Goal: Task Accomplishment & Management: Complete application form

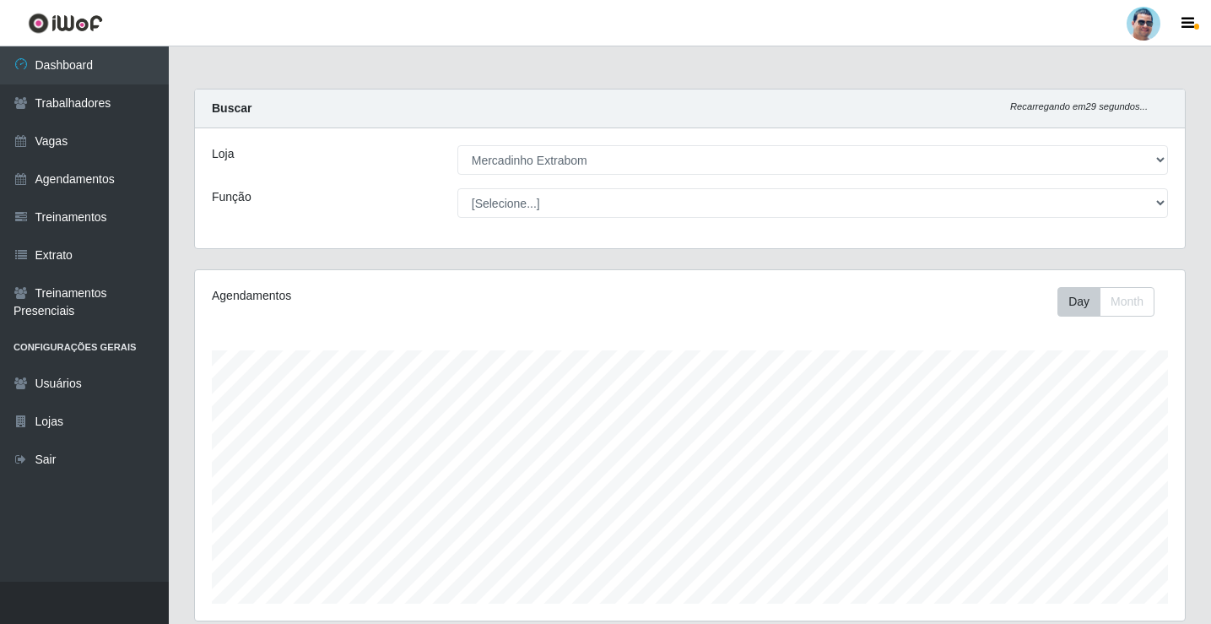
select select "175"
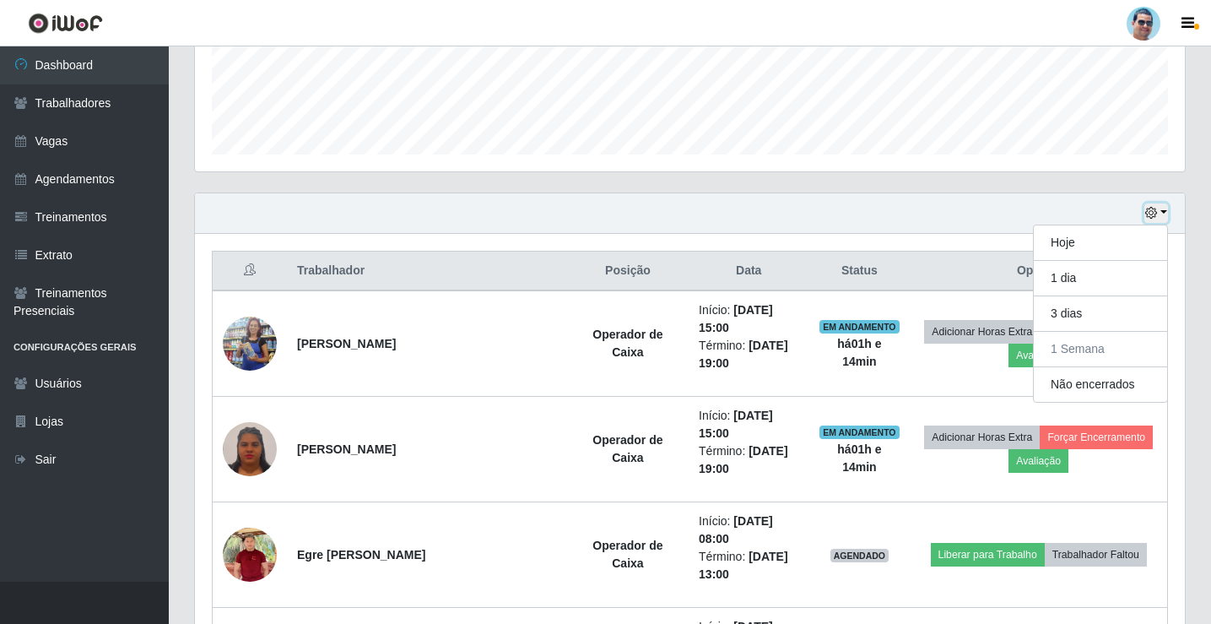
scroll to position [506, 0]
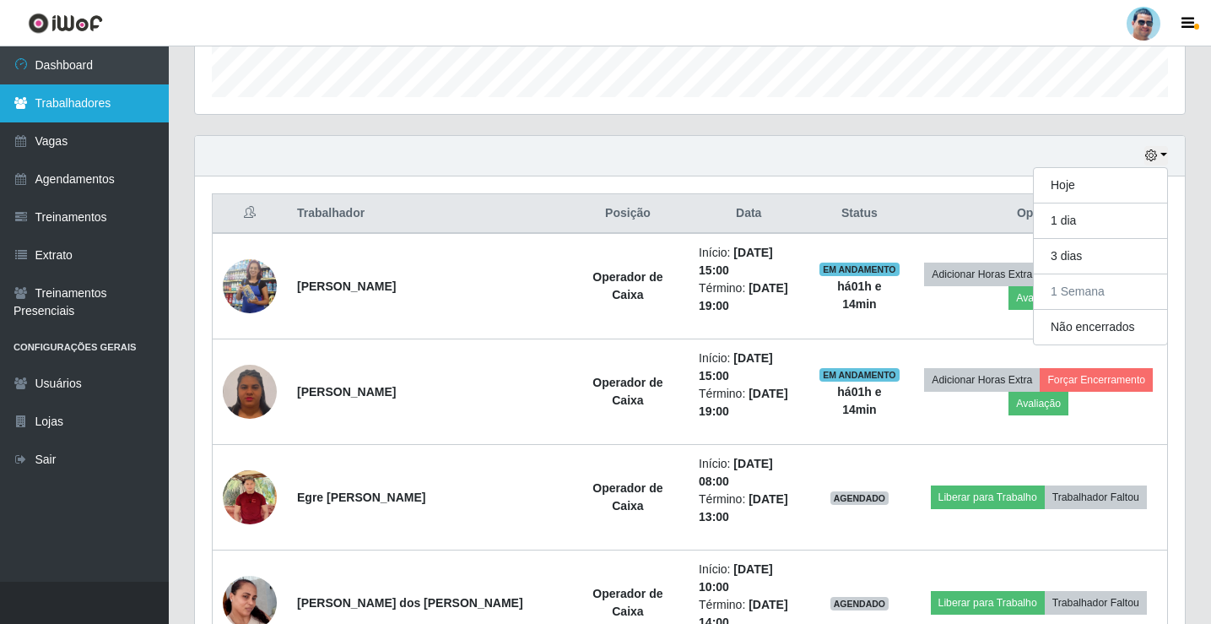
click at [110, 111] on link "Trabalhadores" at bounding box center [84, 103] width 169 height 38
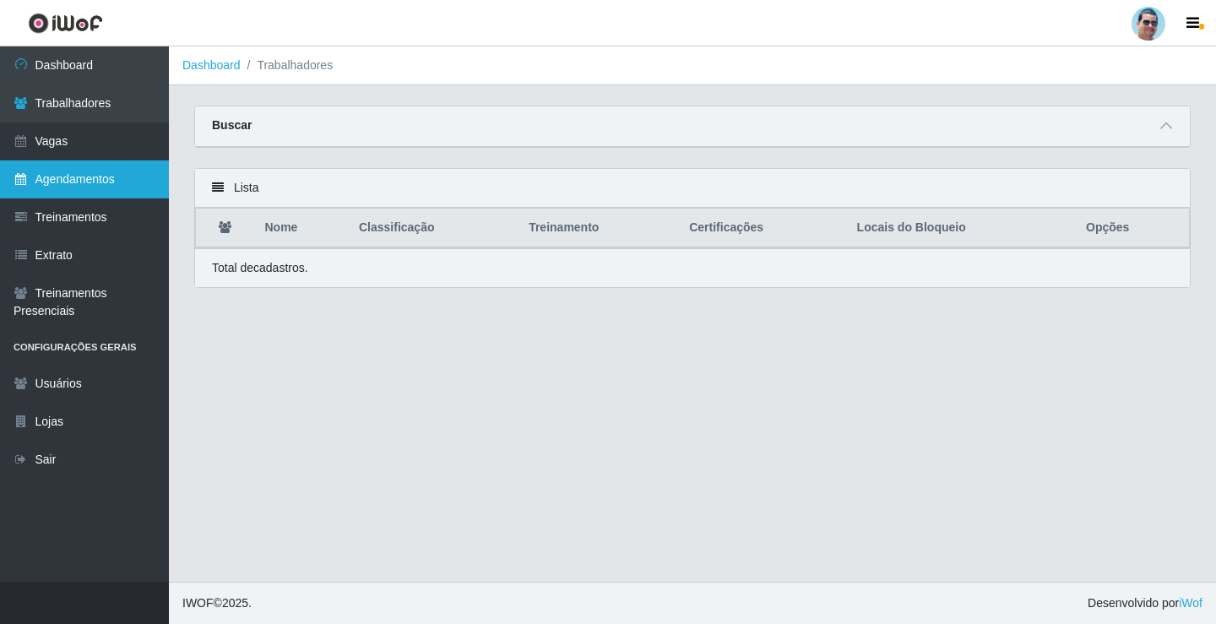
click at [135, 160] on link "Agendamentos" at bounding box center [84, 179] width 169 height 38
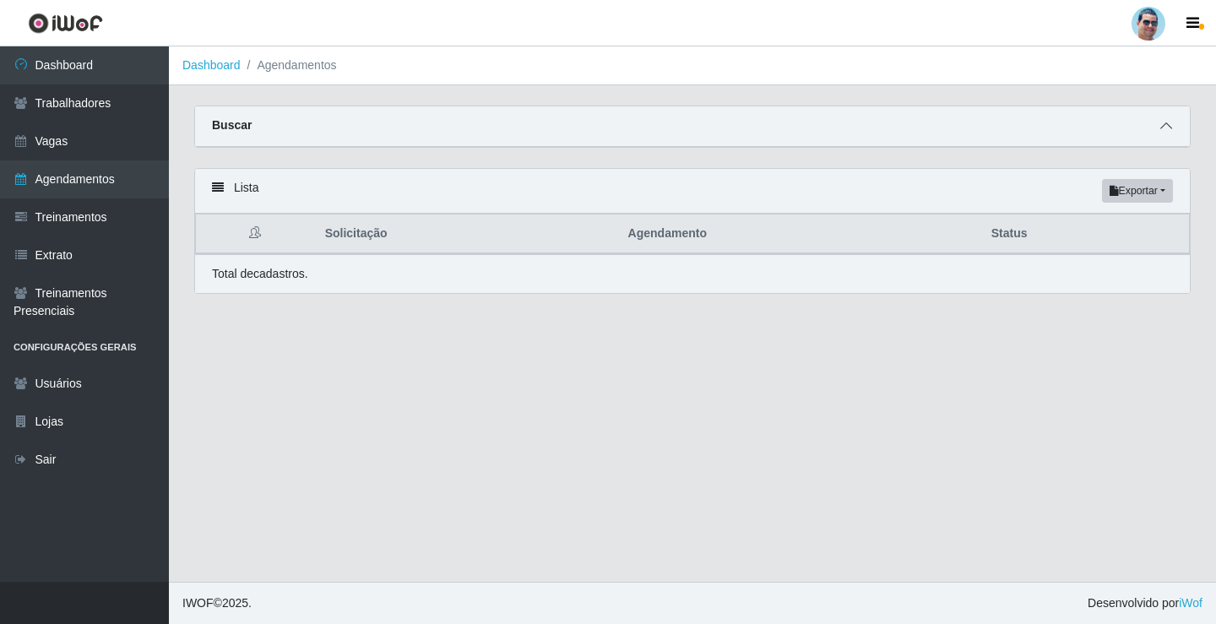
click at [1160, 127] on icon at bounding box center [1166, 126] width 12 height 12
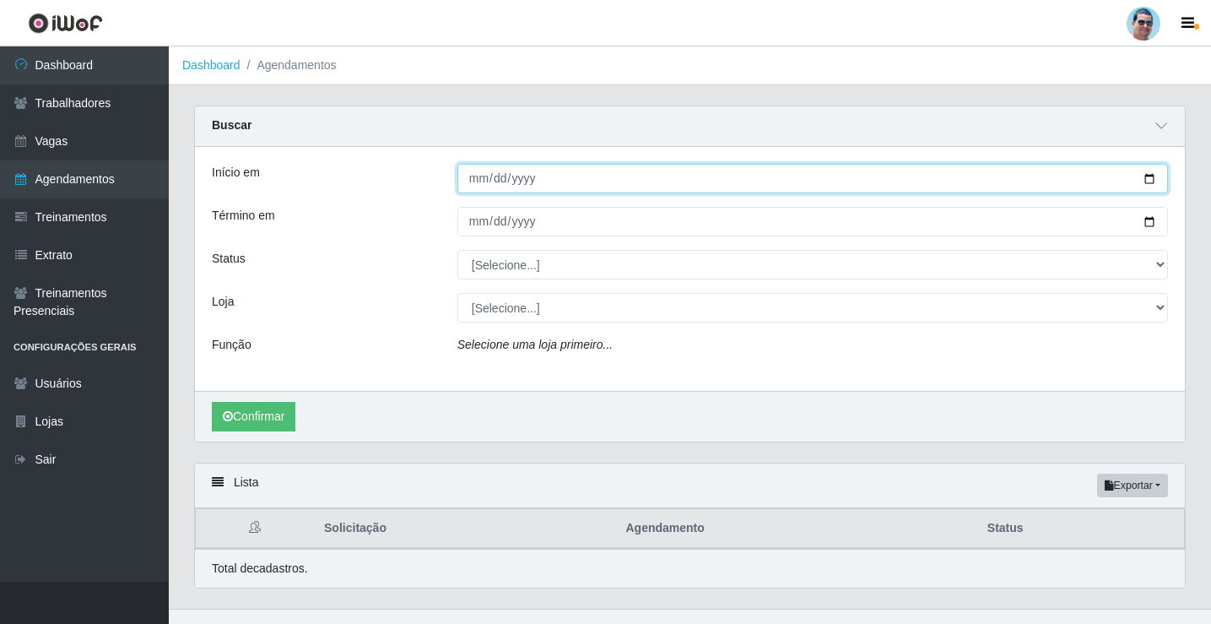
click at [483, 173] on input "Início em" at bounding box center [813, 179] width 711 height 30
type input "[DATE]"
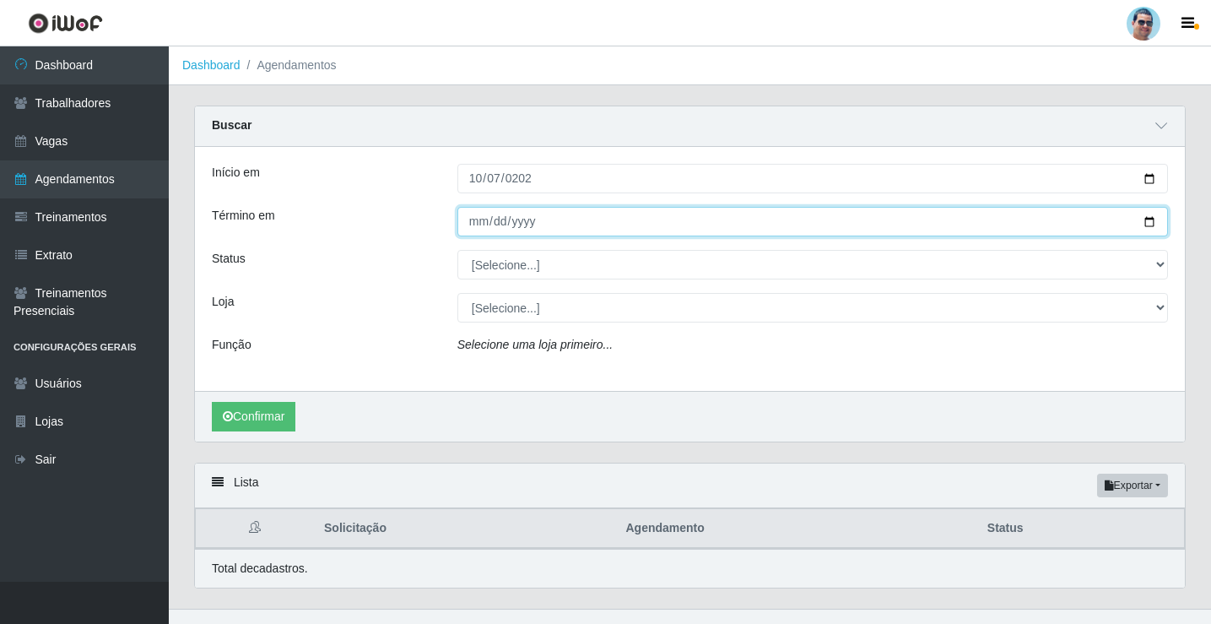
click at [483, 225] on input "Término em" at bounding box center [813, 222] width 711 height 30
type input "[DATE]"
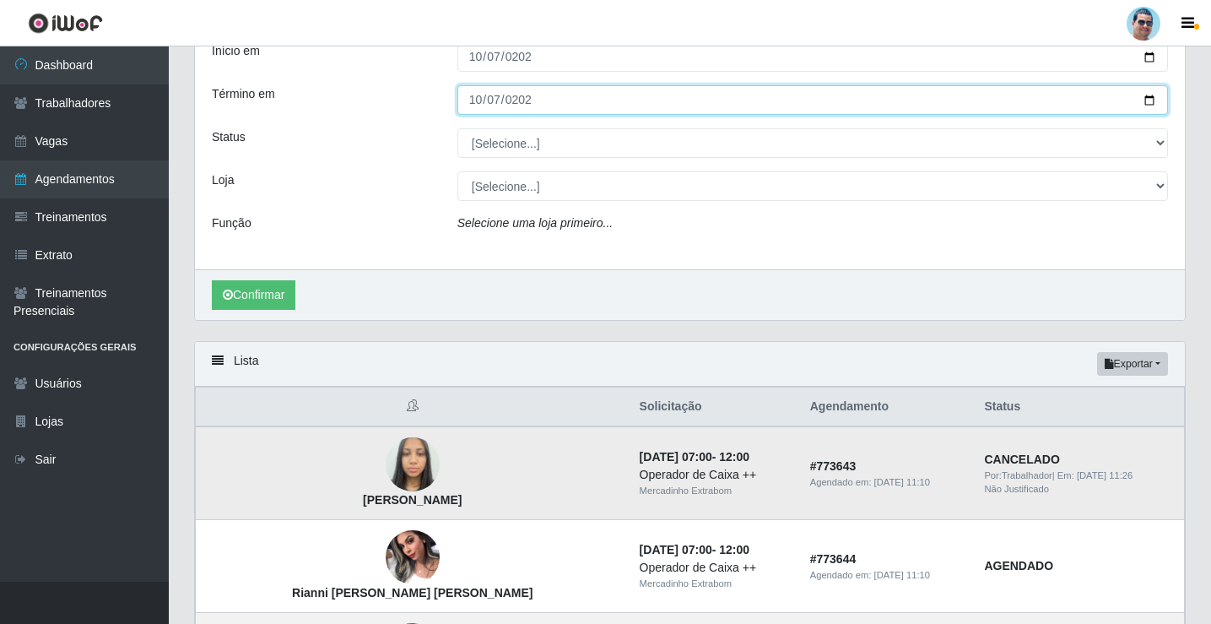
scroll to position [84, 0]
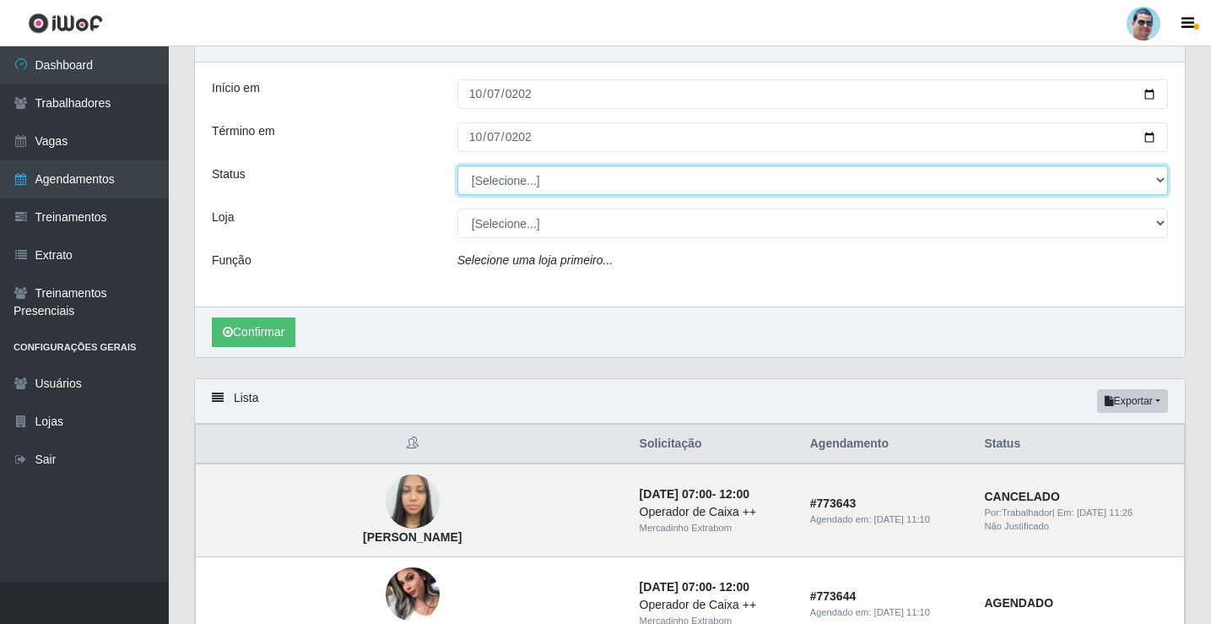
click at [503, 192] on select "[Selecione...] AGENDADO AGUARDANDO LIBERAR EM ANDAMENTO EM REVISÃO FINALIZADO C…" at bounding box center [813, 180] width 711 height 30
select select "FALTA"
click at [458, 166] on select "[Selecione...] AGENDADO AGUARDANDO LIBERAR EM ANDAMENTO EM REVISÃO FINALIZADO C…" at bounding box center [813, 180] width 711 height 30
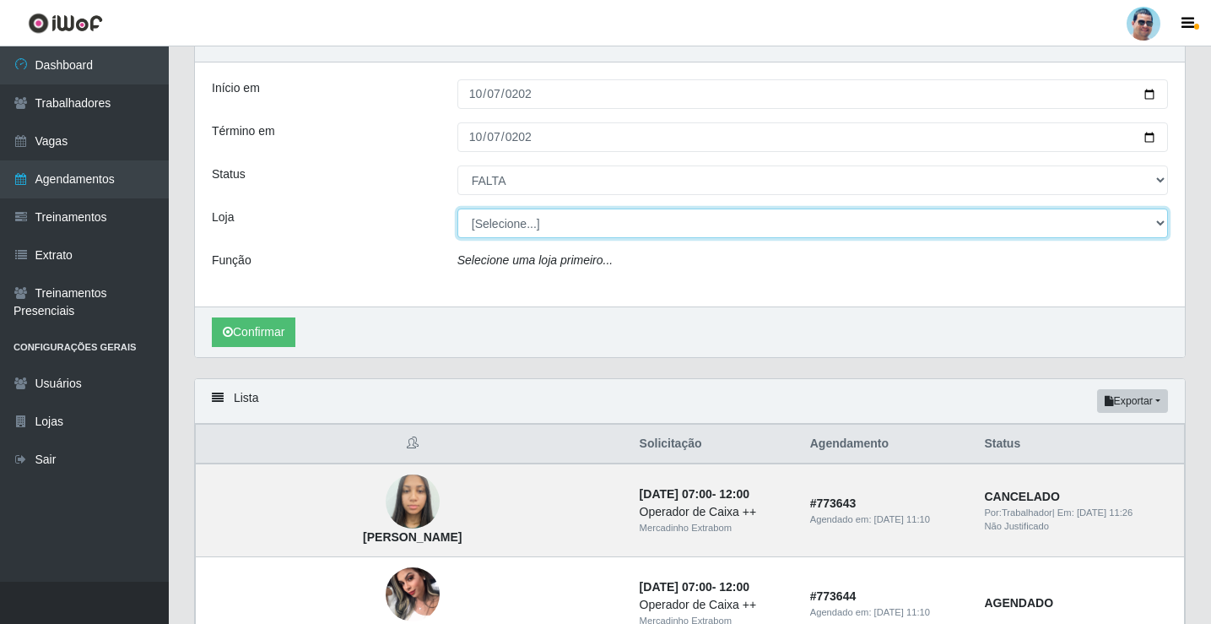
click at [523, 226] on select "[Selecione...] Mercadinho Extrabom" at bounding box center [813, 224] width 711 height 30
select select "175"
click at [458, 209] on select "[Selecione...] Mercadinho Extrabom" at bounding box center [813, 224] width 711 height 30
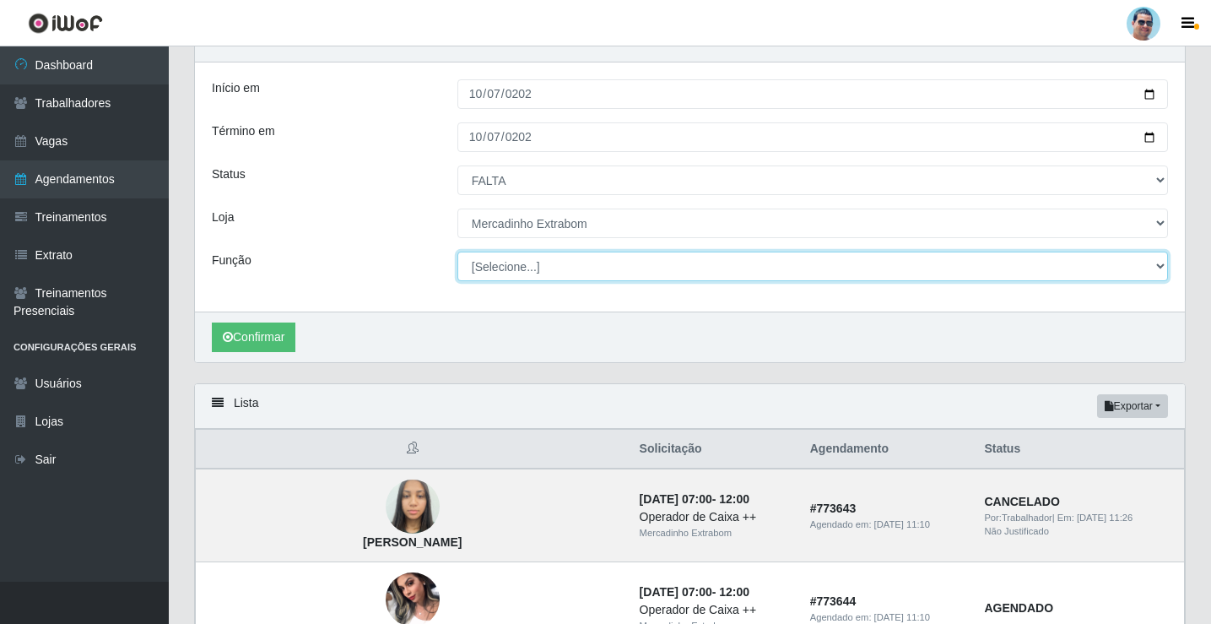
click at [509, 275] on select "[Selecione...] ASG ASG + ASG ++ Balconista Balconista + Balconista ++ Carregado…" at bounding box center [813, 267] width 711 height 30
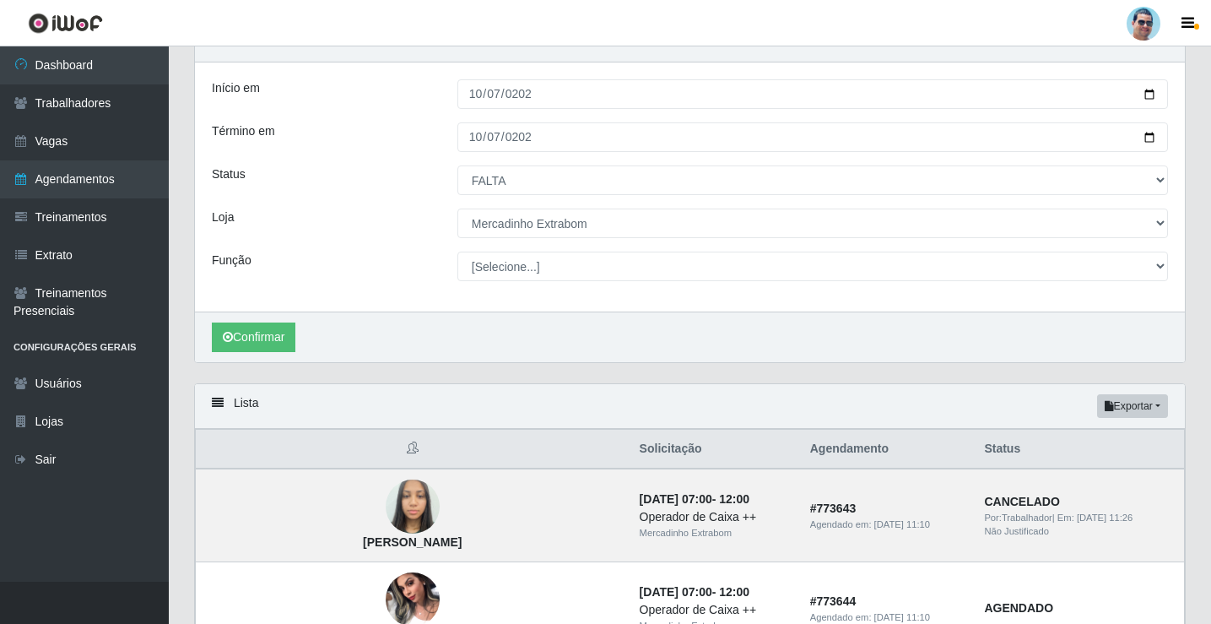
click at [262, 353] on div "Confirmar" at bounding box center [690, 336] width 990 height 51
click at [262, 351] on button "Confirmar" at bounding box center [254, 337] width 84 height 30
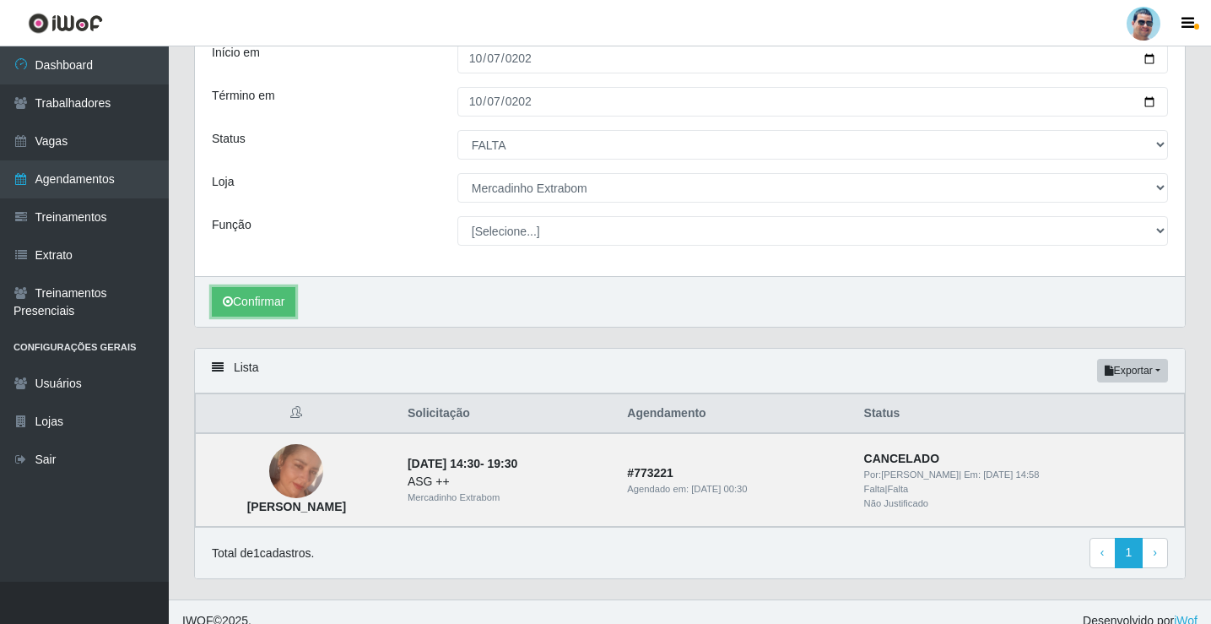
scroll to position [138, 0]
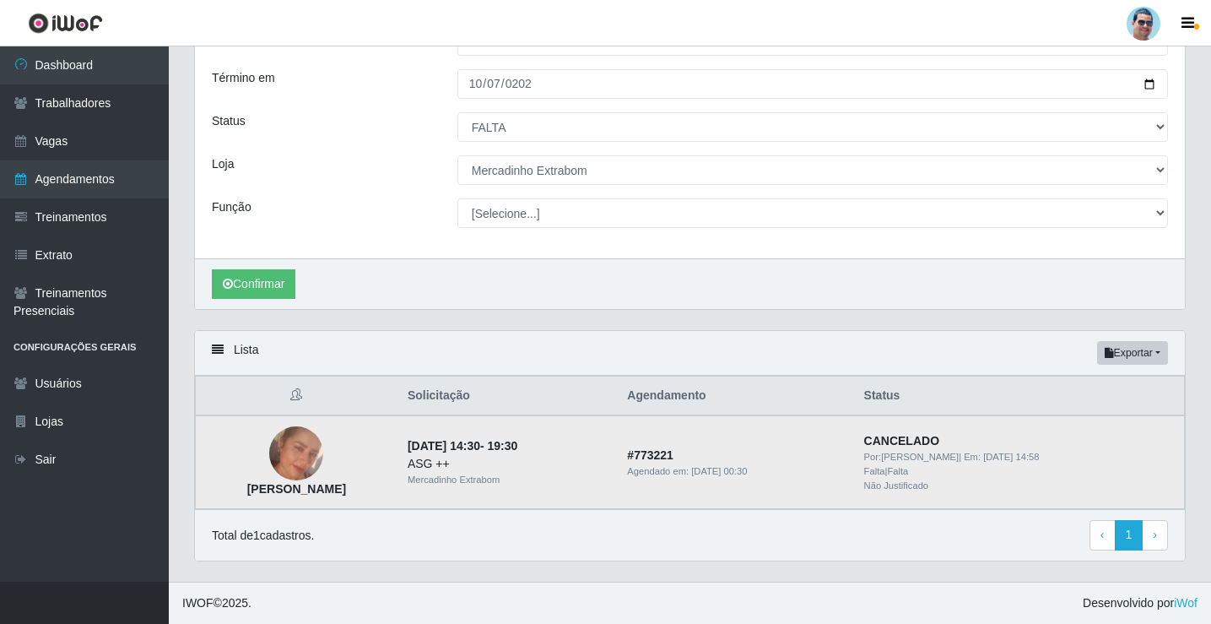
click at [323, 446] on img at bounding box center [296, 453] width 54 height 54
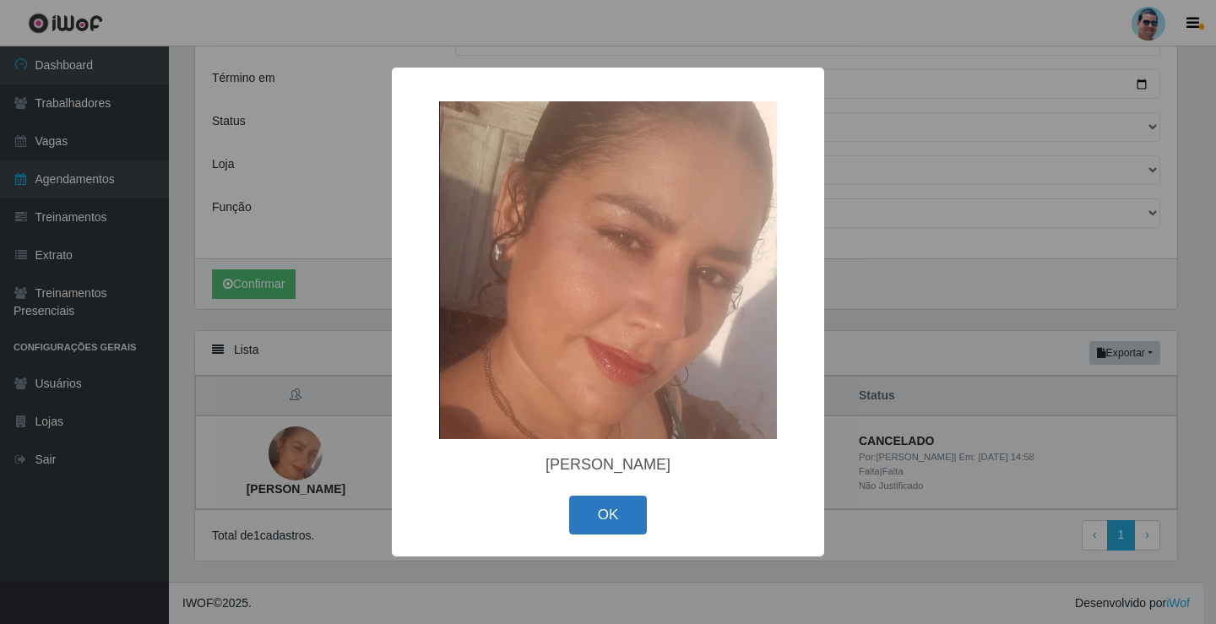
click at [631, 512] on button "OK" at bounding box center [608, 516] width 79 height 40
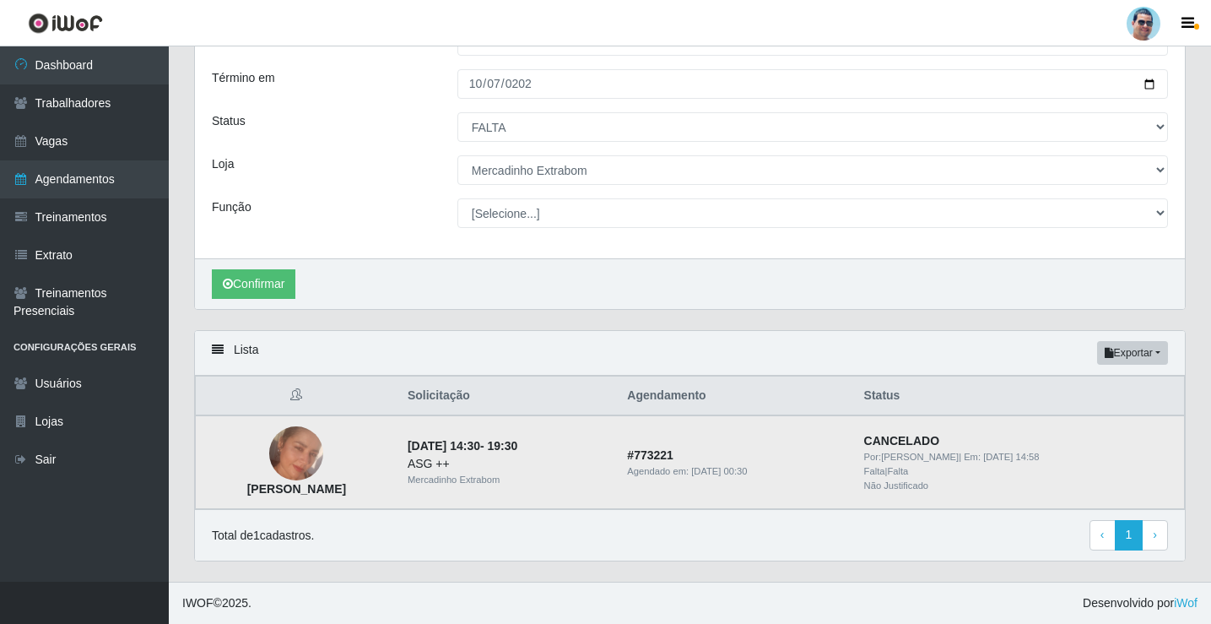
drag, startPoint x: 241, startPoint y: 488, endPoint x: 389, endPoint y: 492, distance: 148.6
click at [389, 492] on td "[PERSON_NAME]" at bounding box center [297, 462] width 202 height 94
drag, startPoint x: 375, startPoint y: 492, endPoint x: 524, endPoint y: 525, distance: 153.0
click at [524, 525] on div "Total de 1 cadastros. ‹ Previous 1 › Next" at bounding box center [690, 535] width 956 height 30
click at [42, 60] on link "Dashboard" at bounding box center [84, 65] width 169 height 38
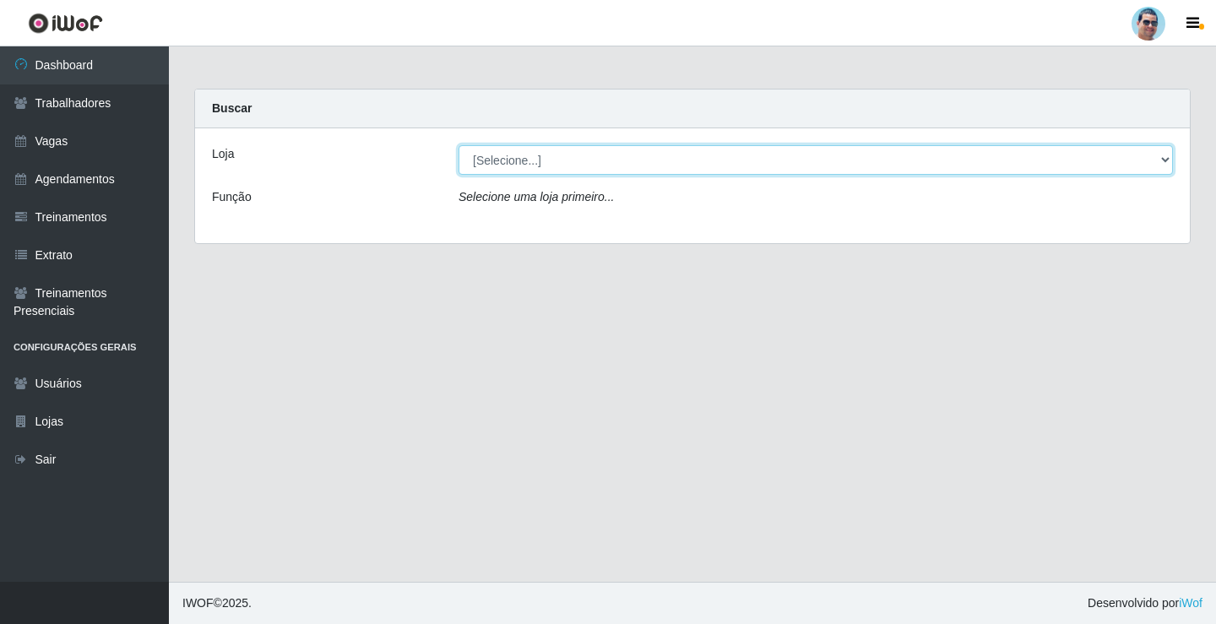
click at [632, 166] on select "[Selecione...] Mercadinho Extrabom" at bounding box center [815, 160] width 714 height 30
select select "175"
click at [458, 145] on select "[Selecione...] Mercadinho Extrabom" at bounding box center [815, 160] width 714 height 30
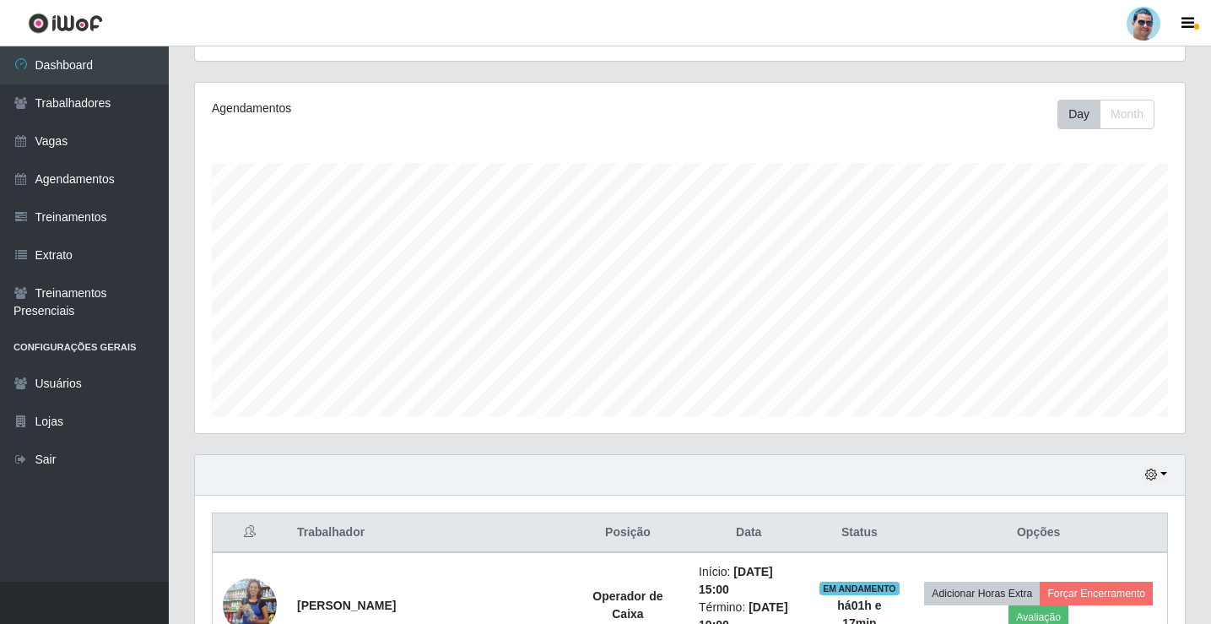
scroll to position [9, 0]
